Goal: Task Accomplishment & Management: Complete application form

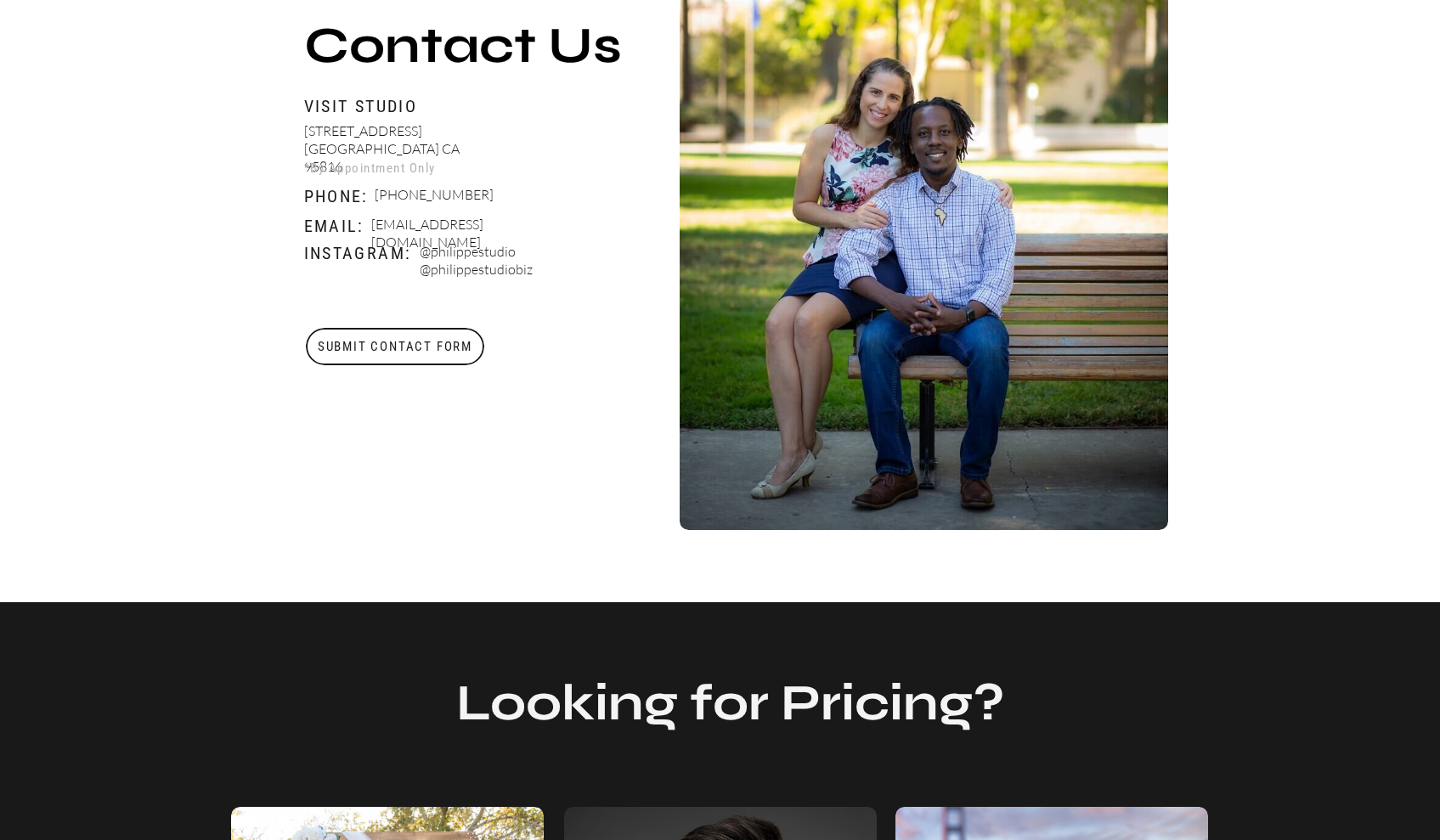
scroll to position [763, 0]
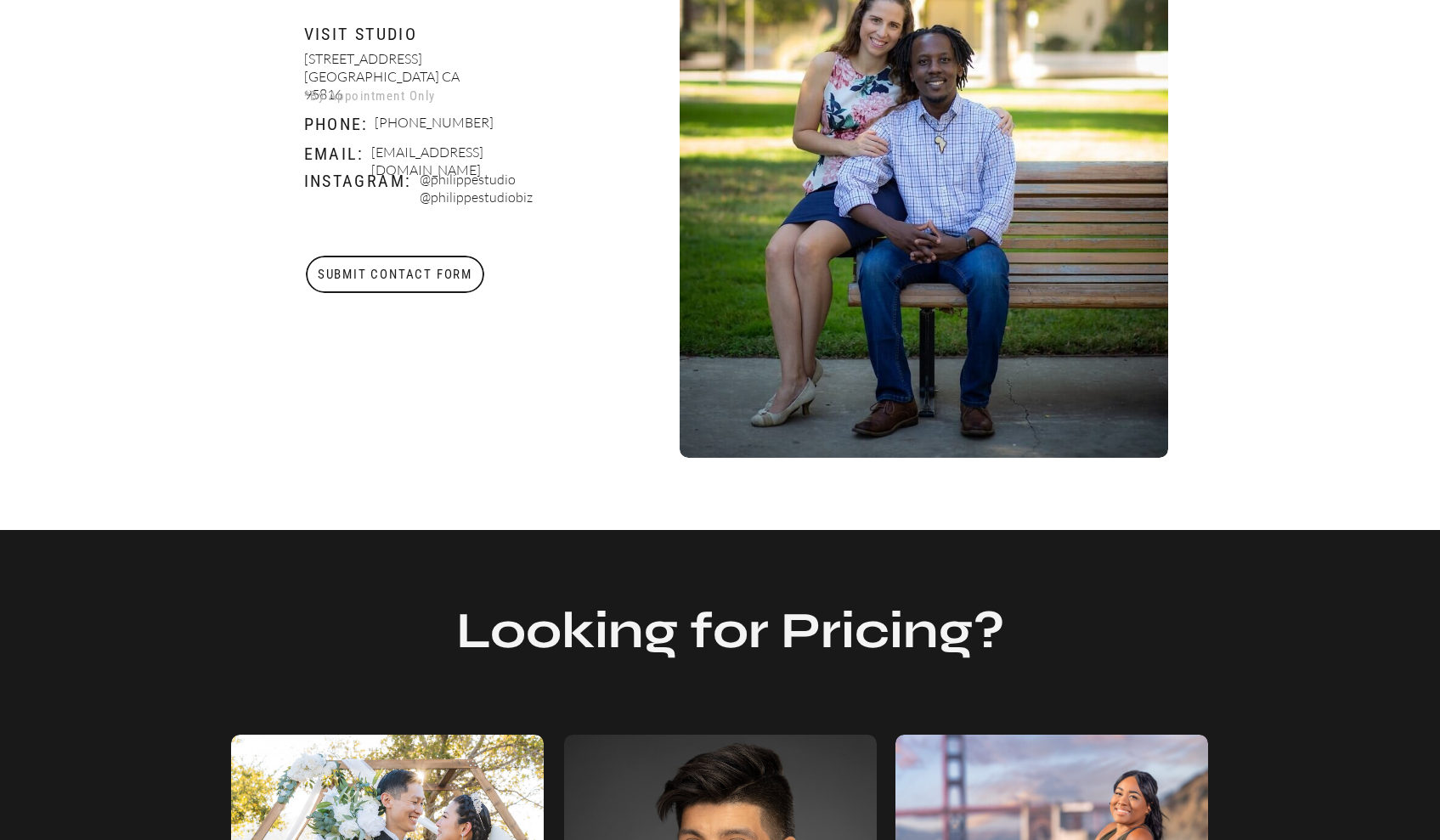
click at [449, 276] on h3 "Submit Contact Form" at bounding box center [395, 274] width 181 height 37
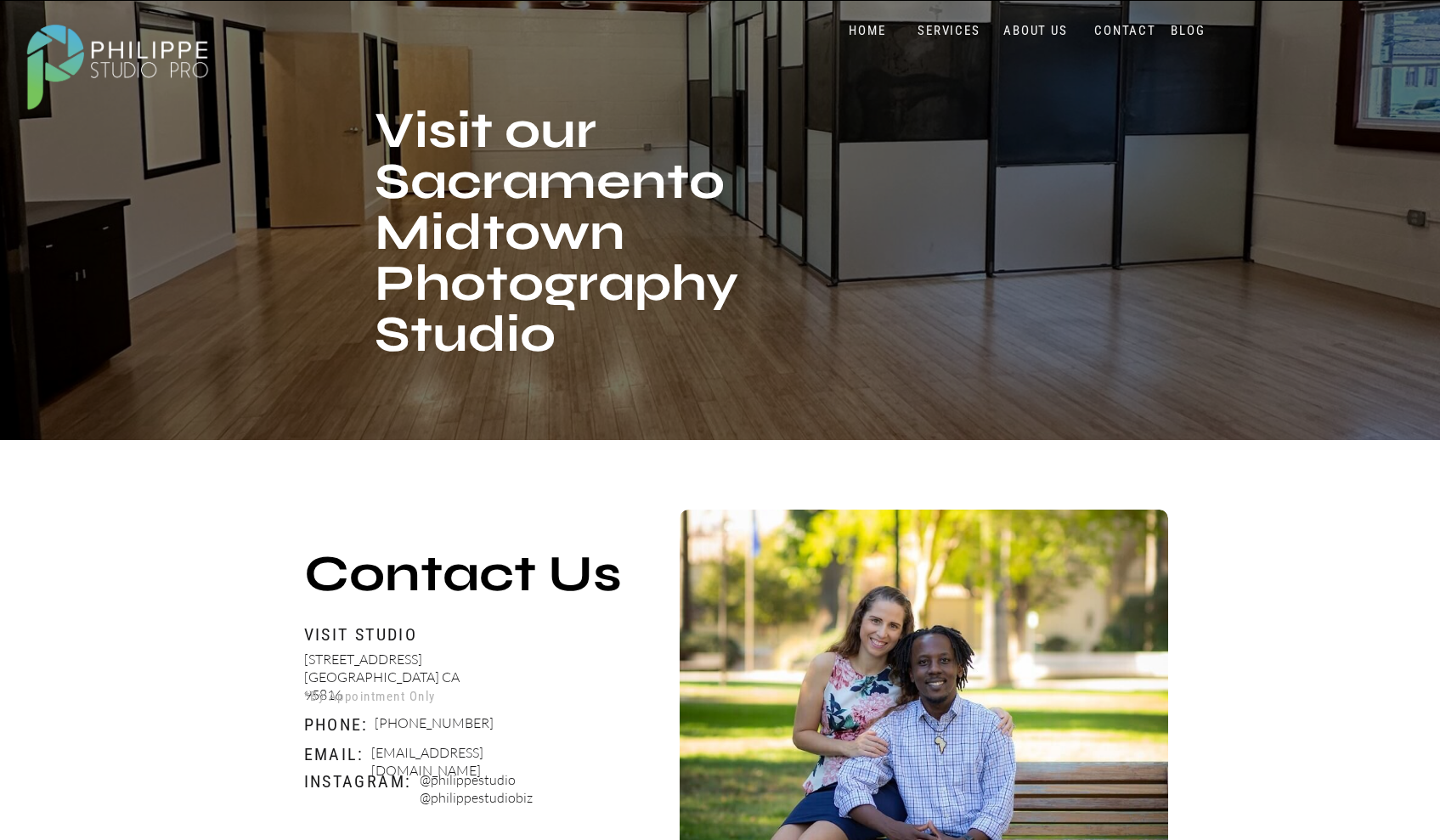
scroll to position [114, 0]
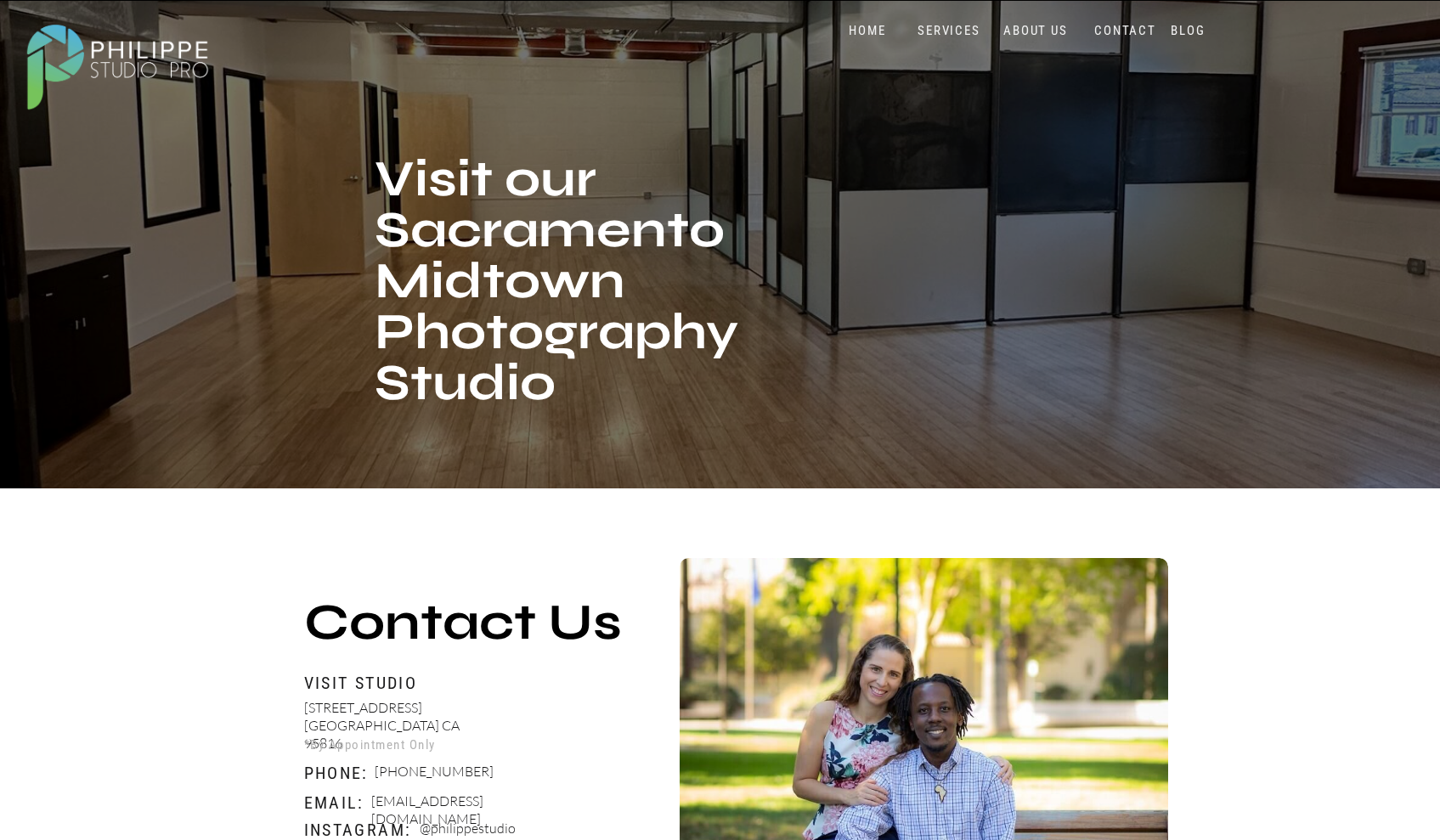
click at [972, 30] on nav "SERVICES" at bounding box center [949, 31] width 71 height 17
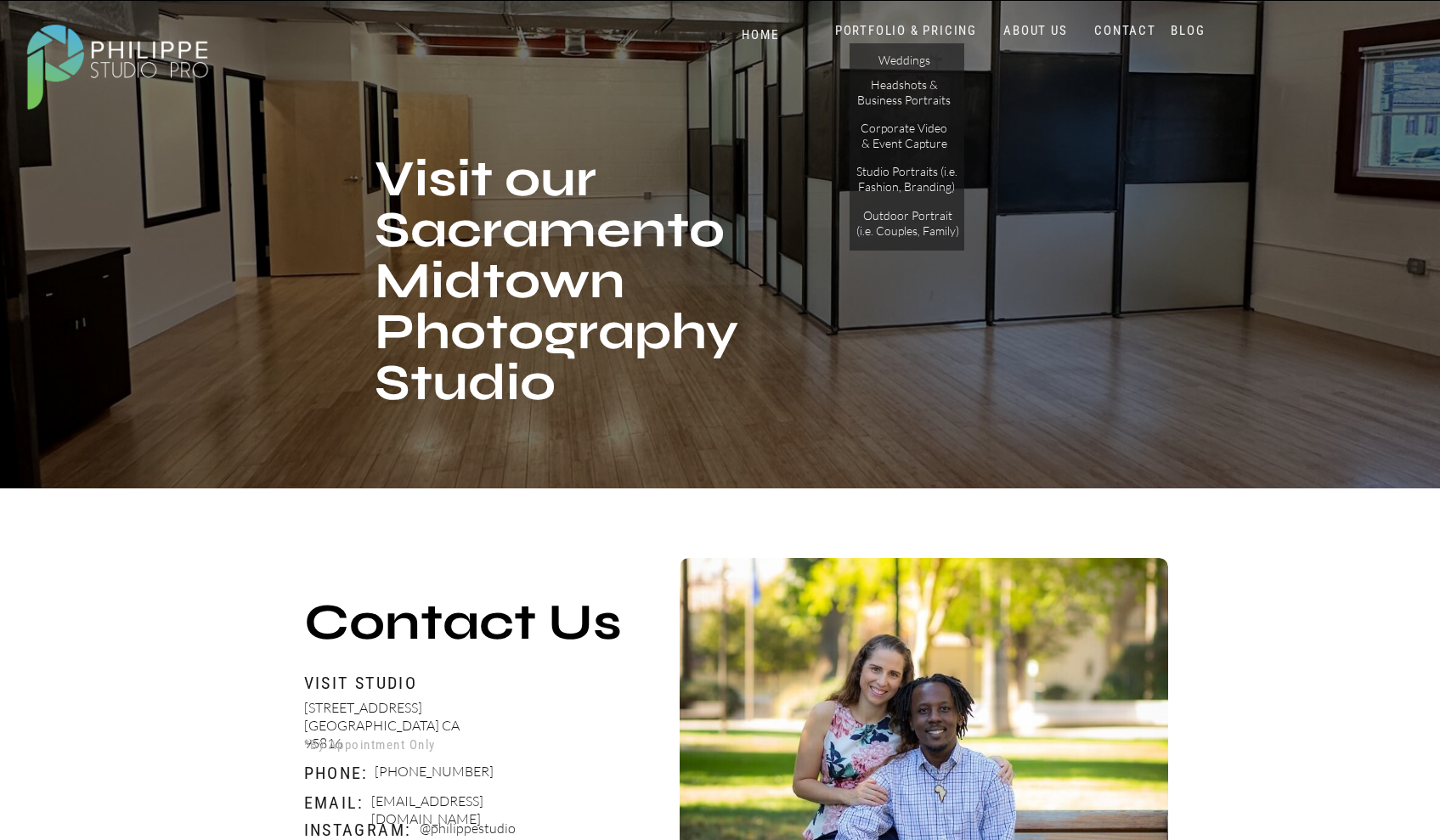
drag, startPoint x: 1437, startPoint y: 84, endPoint x: 1446, endPoint y: 282, distance: 198.2
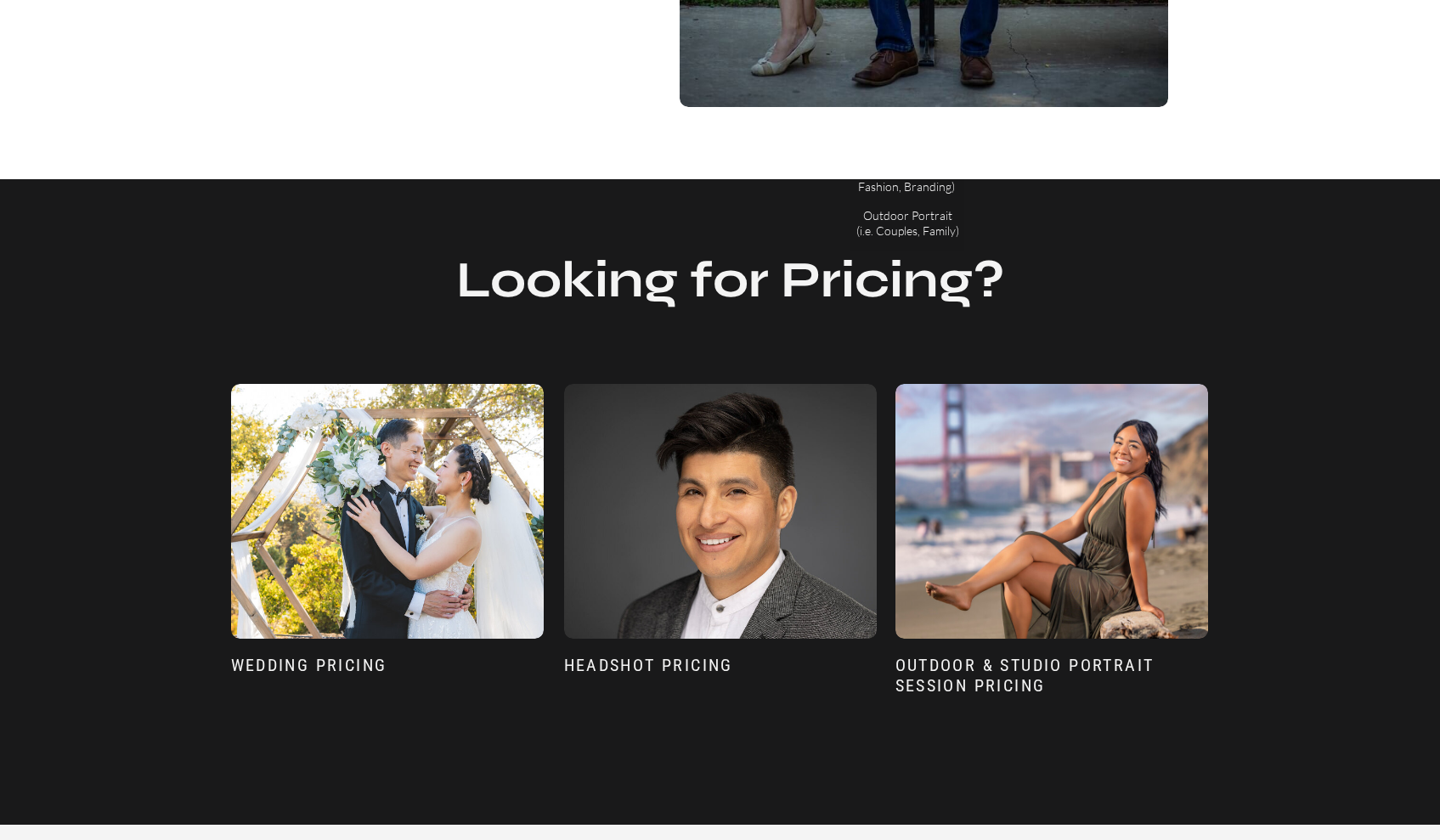
scroll to position [2125, 0]
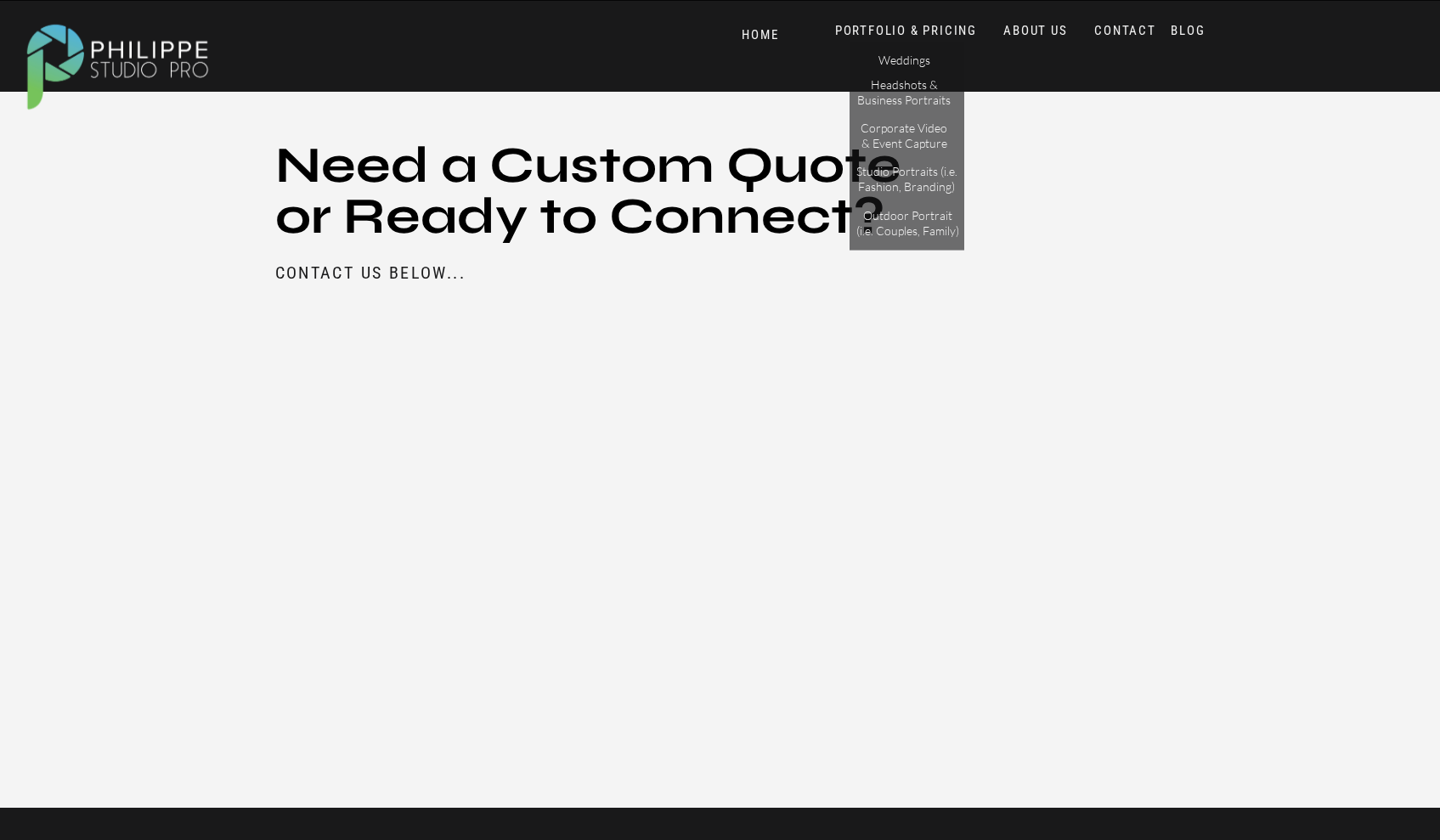
scroll to position [1835, 0]
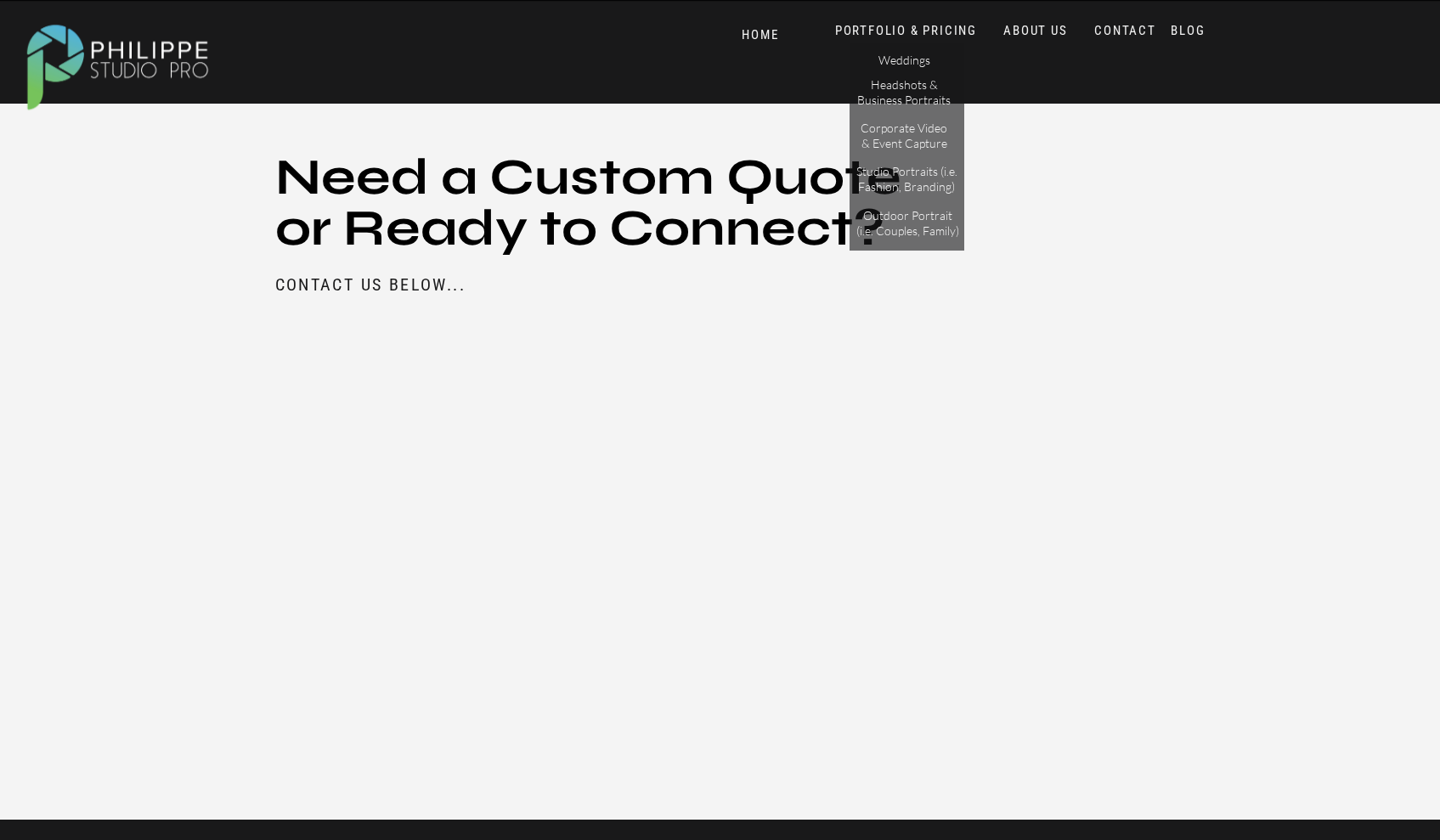
click at [1042, 25] on nav "ABOUT US" at bounding box center [1036, 31] width 72 height 17
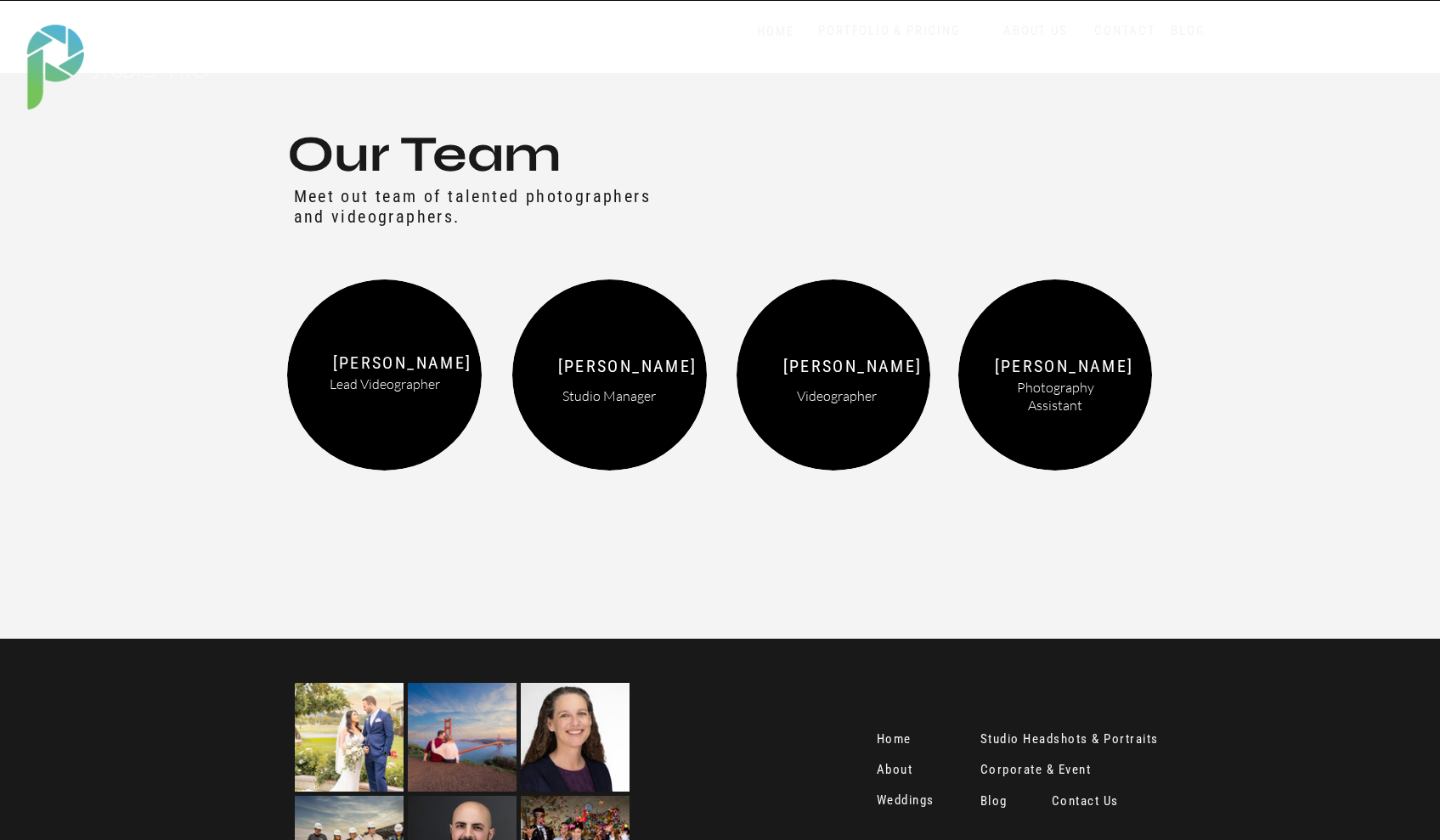
scroll to position [2056, 0]
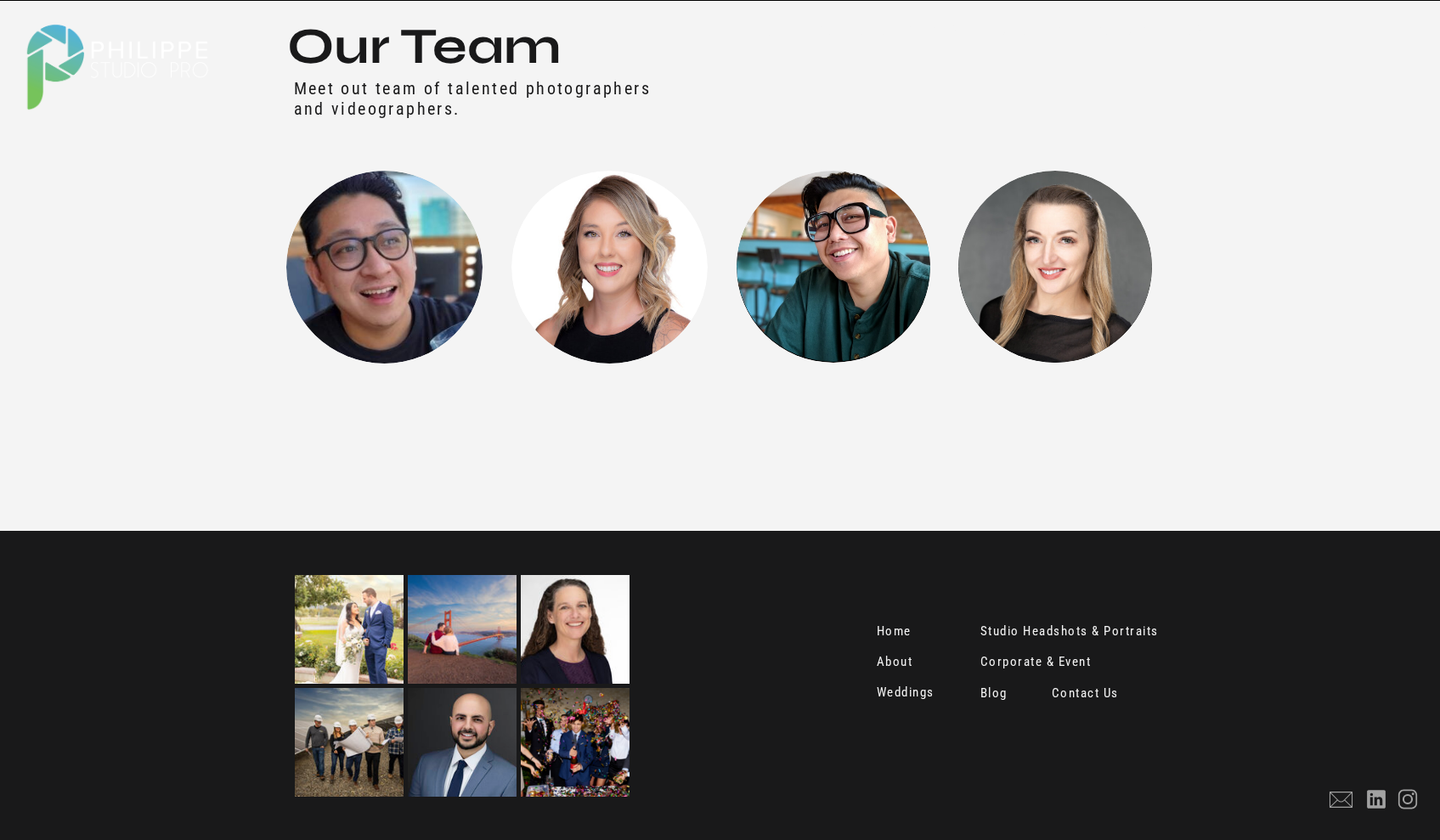
click at [886, 639] on nav "Home" at bounding box center [897, 632] width 42 height 17
